Goal: Transaction & Acquisition: Obtain resource

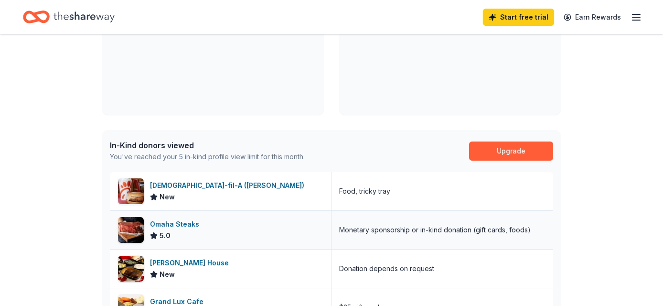
scroll to position [149, 0]
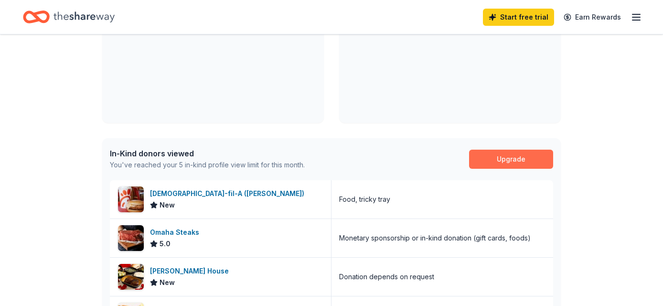
click at [520, 161] on link "Upgrade" at bounding box center [511, 159] width 84 height 19
click at [510, 158] on link "Upgrade" at bounding box center [511, 159] width 84 height 19
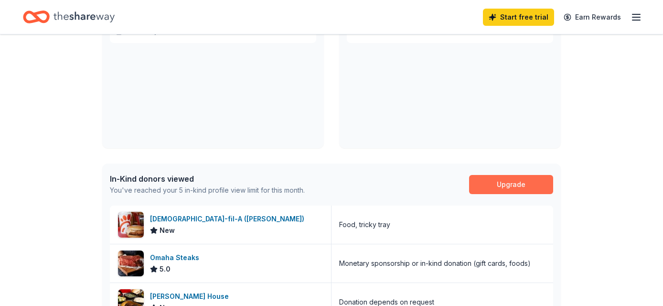
scroll to position [124, 0]
click at [501, 184] on link "Upgrade" at bounding box center [511, 183] width 84 height 19
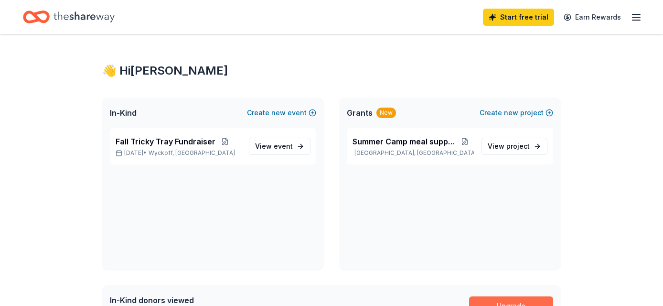
scroll to position [0, 0]
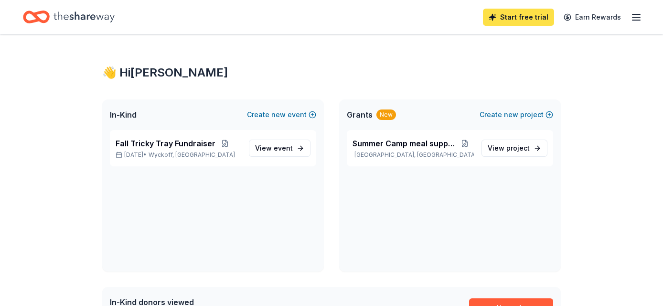
click at [526, 18] on link "Start free trial" at bounding box center [518, 17] width 71 height 17
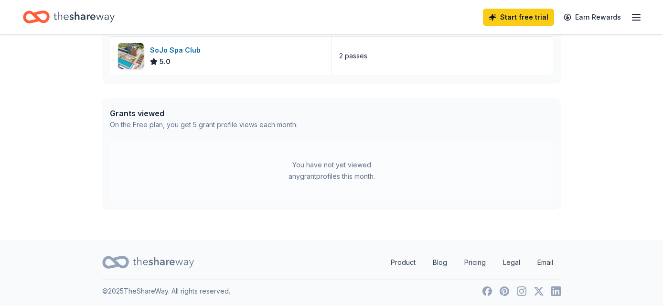
scroll to position [449, 0]
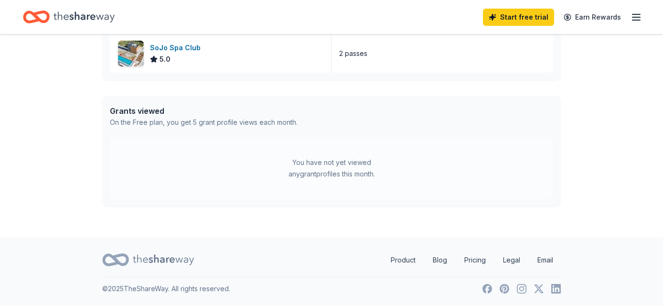
click at [322, 163] on div "You have not yet viewed any grant profiles this month." at bounding box center [332, 168] width 120 height 23
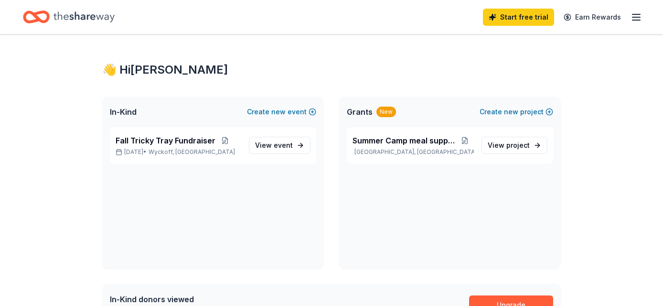
scroll to position [0, 0]
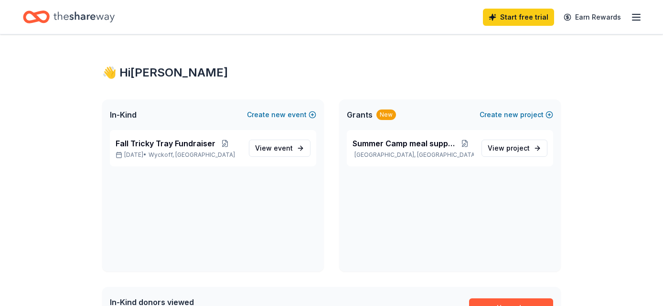
click at [361, 119] on span "Grants" at bounding box center [360, 114] width 26 height 11
click at [637, 16] on icon "button" at bounding box center [636, 16] width 11 height 11
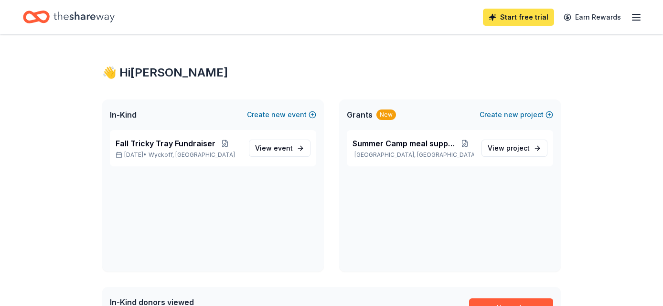
click at [522, 19] on link "Start free trial" at bounding box center [518, 17] width 71 height 17
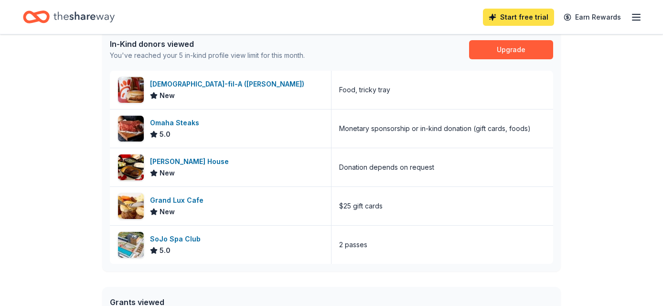
scroll to position [259, 0]
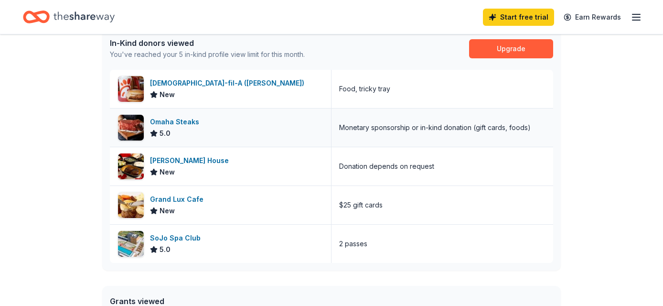
click at [195, 122] on div "Omaha Steaks" at bounding box center [176, 121] width 53 height 11
click at [217, 161] on div "Ruth's Chris Steak House" at bounding box center [191, 160] width 83 height 11
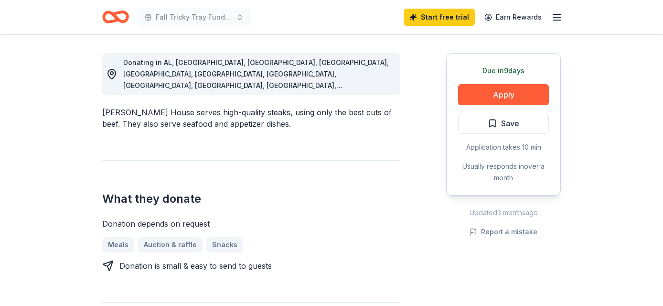
scroll to position [263, 0]
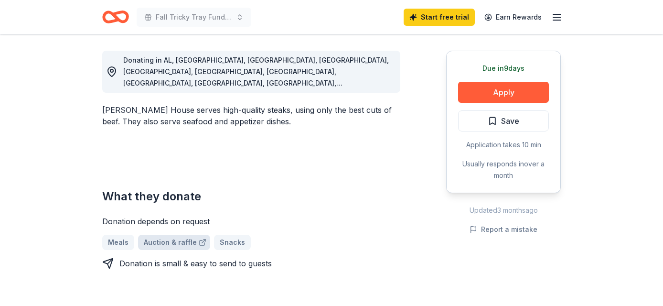
click at [168, 235] on link "Auction & raffle" at bounding box center [174, 242] width 72 height 15
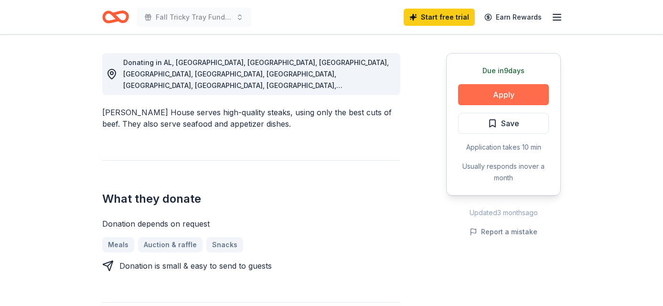
click at [497, 93] on button "Apply" at bounding box center [503, 94] width 91 height 21
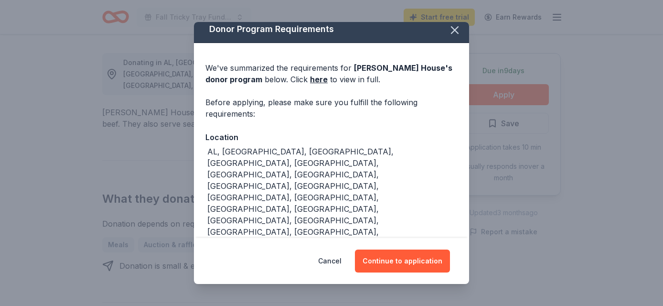
scroll to position [7, 0]
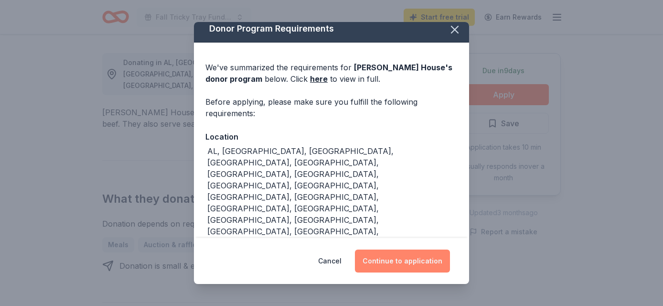
click at [412, 259] on button "Continue to application" at bounding box center [402, 261] width 95 height 23
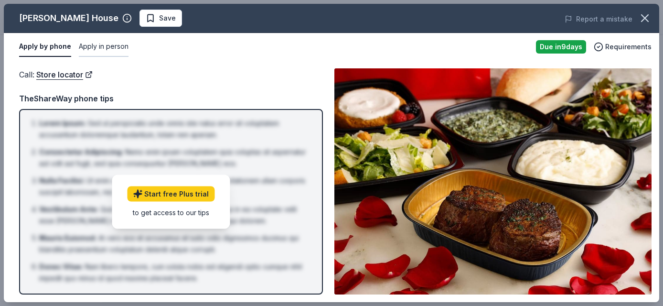
click at [112, 46] on button "Apply in person" at bounding box center [104, 47] width 50 height 20
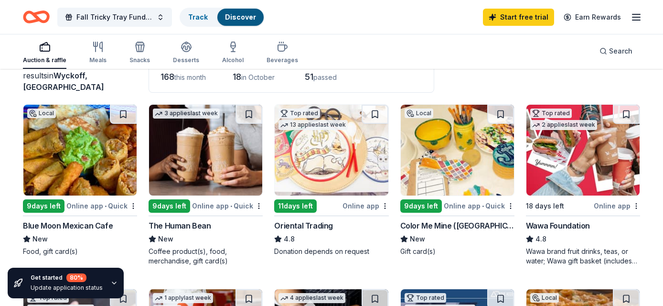
scroll to position [73, 0]
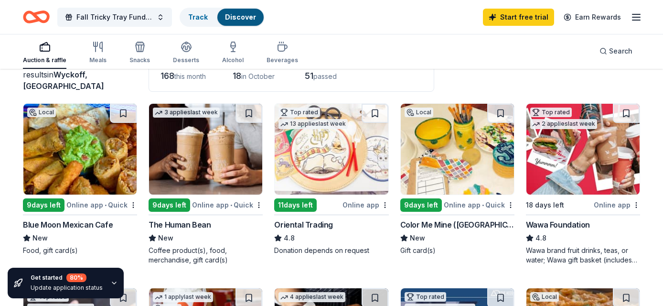
click at [89, 136] on img at bounding box center [79, 149] width 113 height 91
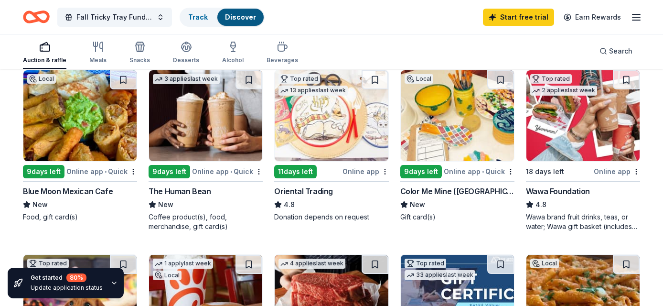
scroll to position [113, 0]
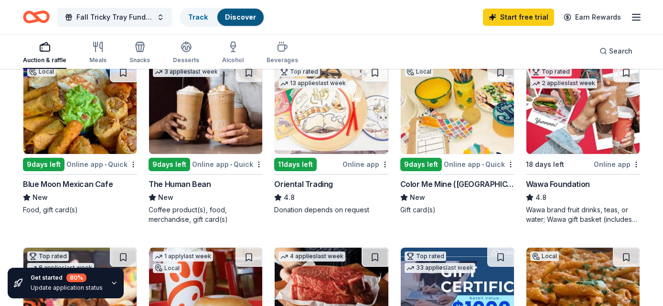
click at [567, 132] on img at bounding box center [583, 108] width 113 height 91
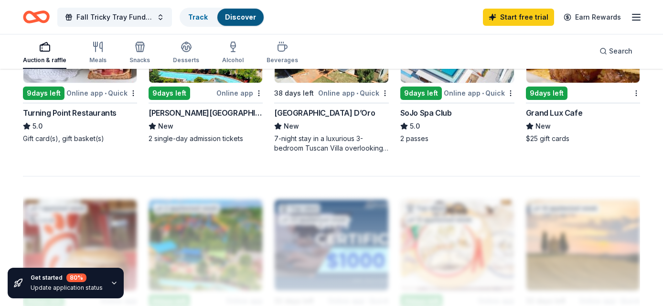
scroll to position [738, 0]
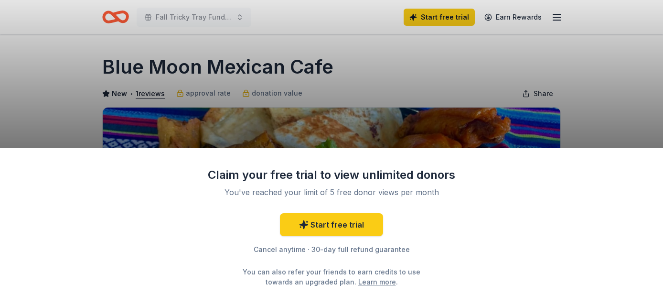
click at [339, 112] on div "Claim your free trial to view unlimited donors You've reached your limit of 5 f…" at bounding box center [331, 153] width 663 height 306
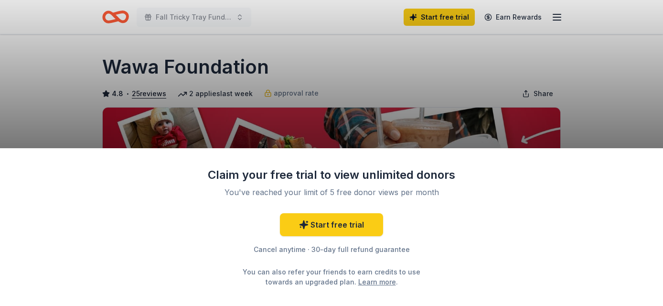
click at [482, 94] on div "Claim your free trial to view unlimited donors You've reached your limit of 5 f…" at bounding box center [331, 153] width 663 height 306
